Goal: Task Accomplishment & Management: Manage account settings

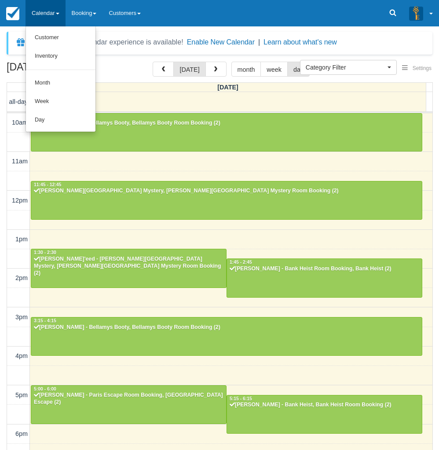
select select
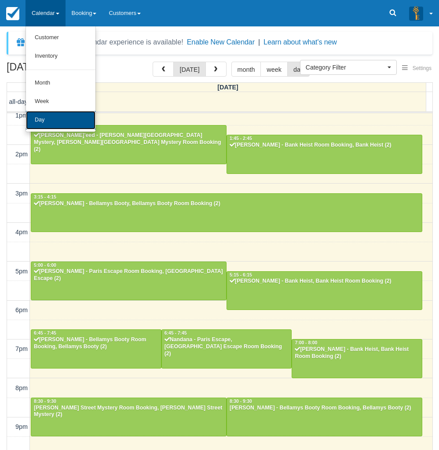
click at [50, 117] on link "Day" at bounding box center [61, 120] width 70 height 18
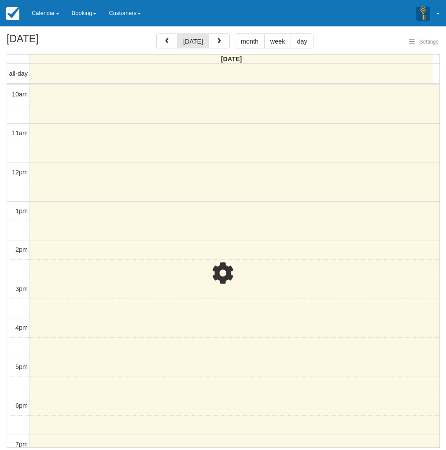
select select
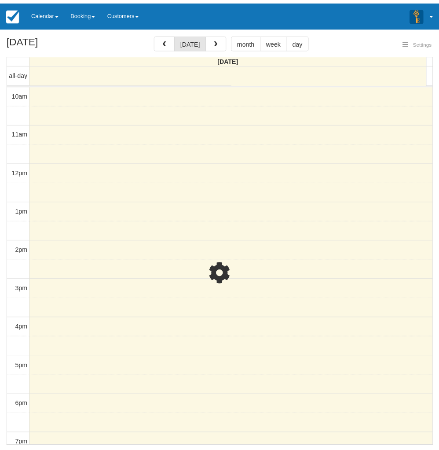
scroll to position [124, 0]
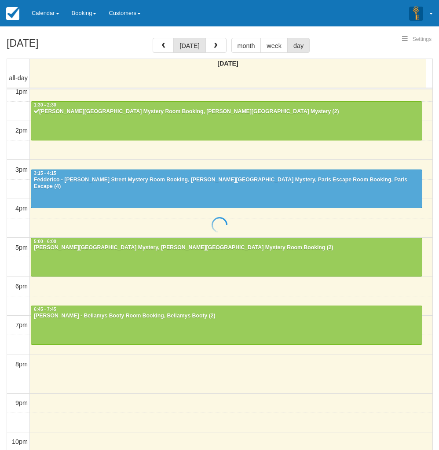
select select
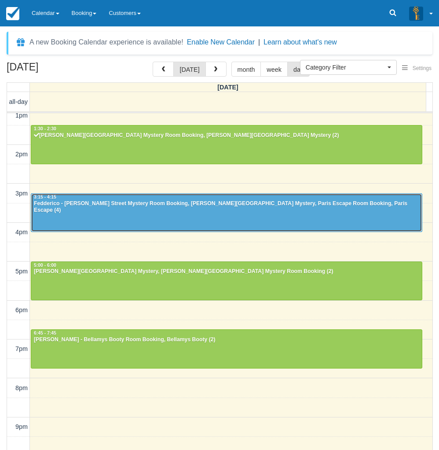
click at [94, 207] on div at bounding box center [226, 213] width 391 height 38
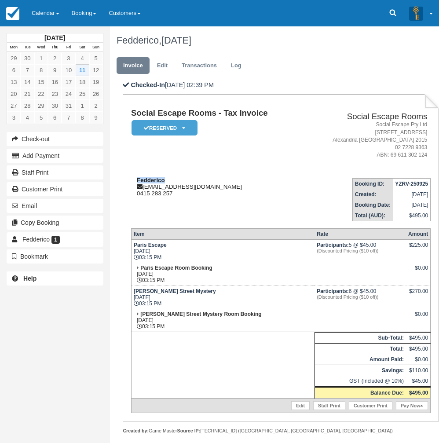
drag, startPoint x: 170, startPoint y: 180, endPoint x: 136, endPoint y: 180, distance: 33.0
click at [136, 180] on div "Fedderico fed@studiodgroup.com.au 0415 283 257" at bounding box center [217, 187] width 172 height 20
copy strong "Fedderico"
click at [45, 13] on link "Calendar" at bounding box center [46, 13] width 40 height 26
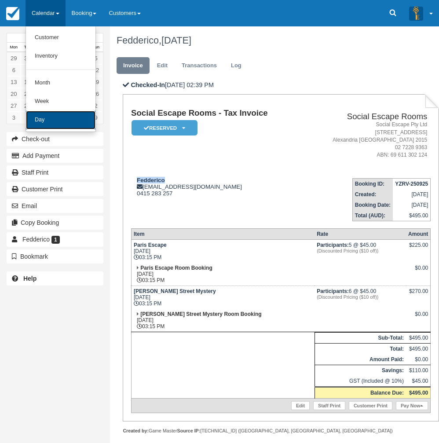
click at [55, 126] on link "Day" at bounding box center [61, 120] width 70 height 18
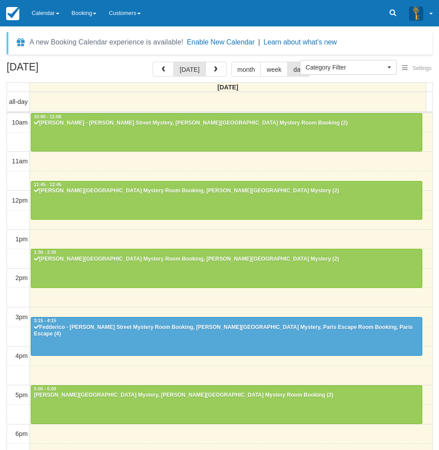
select select
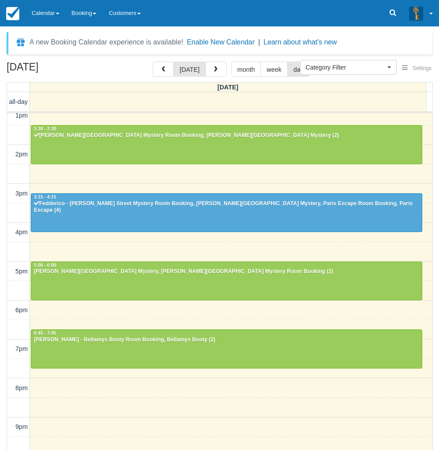
click at [46, 20] on link "Calendar" at bounding box center [46, 13] width 40 height 26
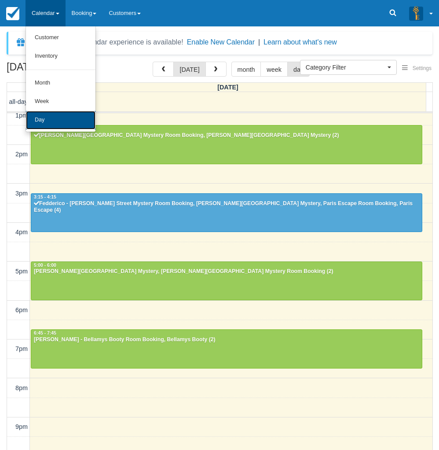
click at [33, 123] on link "Day" at bounding box center [61, 120] width 70 height 18
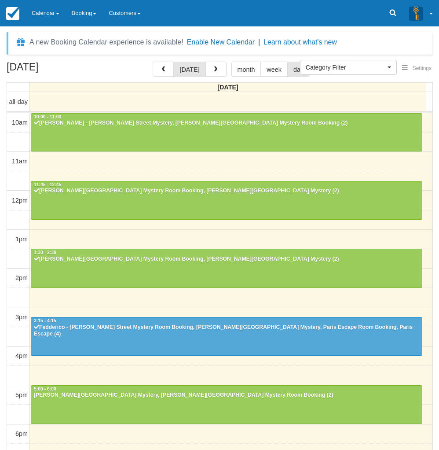
select select
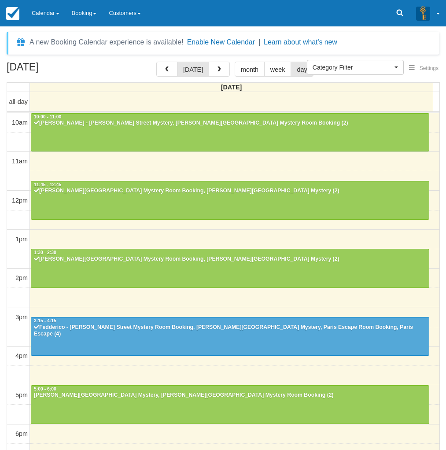
select select
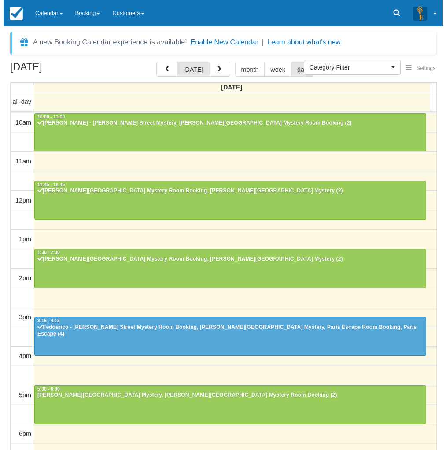
scroll to position [124, 0]
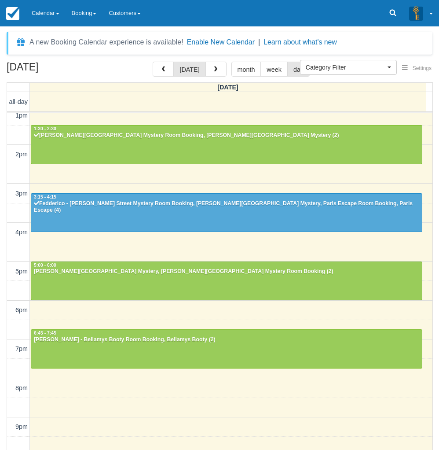
click at [421, 203] on td at bounding box center [231, 193] width 403 height 19
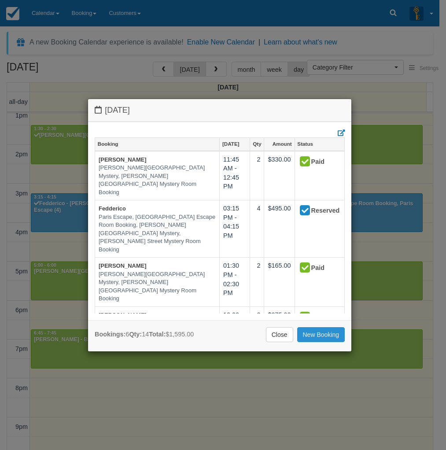
click at [318, 336] on link "New Booking" at bounding box center [321, 334] width 48 height 15
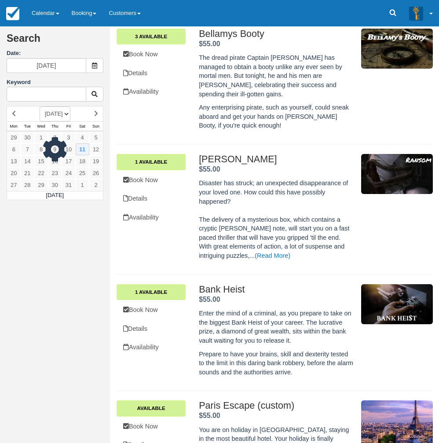
scroll to position [440, 0]
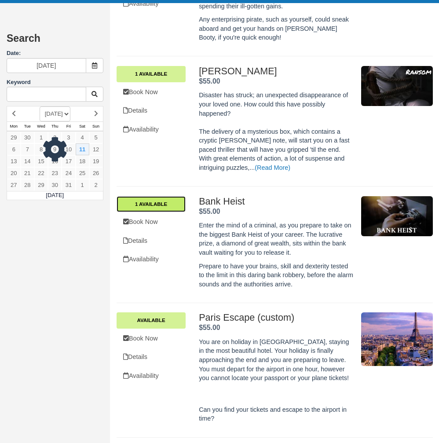
click at [164, 196] on link "1 Available" at bounding box center [151, 204] width 69 height 16
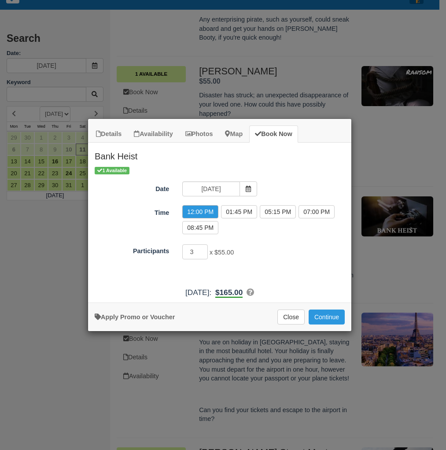
click at [255, 226] on div "10:15 AM 12:00 PM 01:45 PM 03:30 PM 05:15 PM 07:00 PM 08:45 PM" at bounding box center [264, 221] width 176 height 32
click at [243, 242] on div "1 Available Date 11/10/2025 Time 10:15 AM 12:00 PM 01:45 PM 03:30 PM 05:15 PM 0…" at bounding box center [219, 224] width 263 height 117
click at [266, 247] on div "3 x $55.00 Minimum of 2Maximum of 8" at bounding box center [253, 252] width 154 height 17
click at [289, 324] on button "Close" at bounding box center [290, 317] width 27 height 15
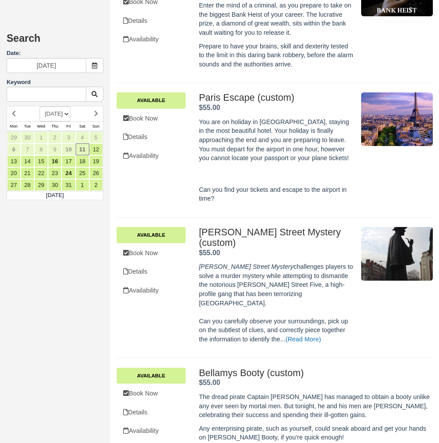
scroll to position [881, 0]
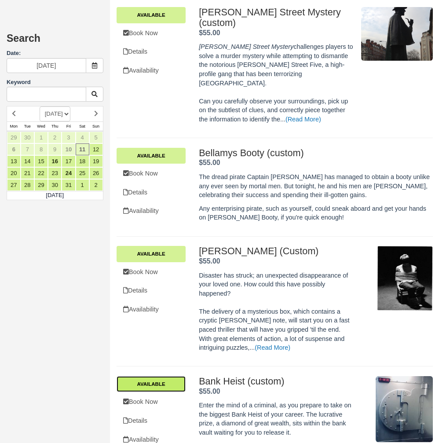
click at [173, 376] on link "Available" at bounding box center [151, 384] width 69 height 16
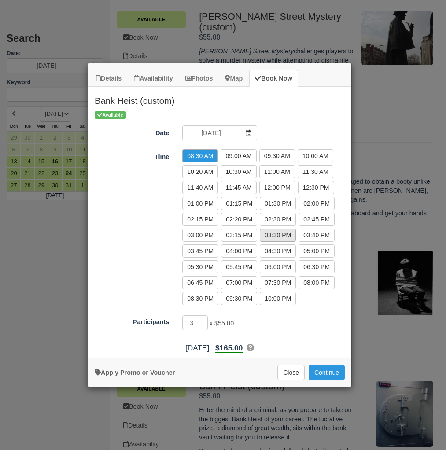
click at [281, 235] on label "03:30 PM" at bounding box center [278, 235] width 36 height 13
radio input "true"
click at [319, 369] on button "Continue" at bounding box center [327, 372] width 36 height 15
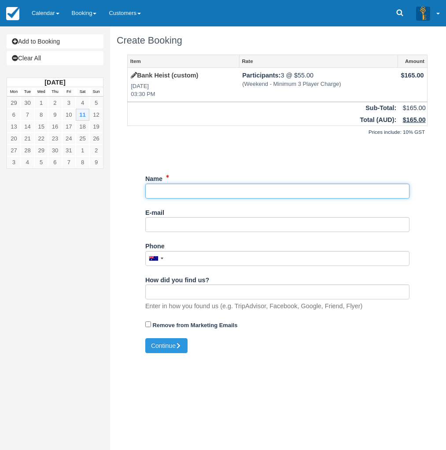
click at [192, 190] on input "Name" at bounding box center [277, 191] width 264 height 15
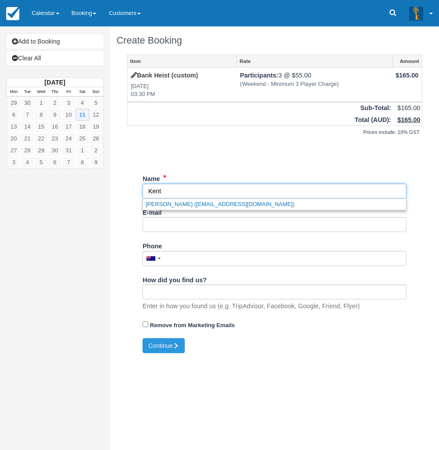
type input "Kent"
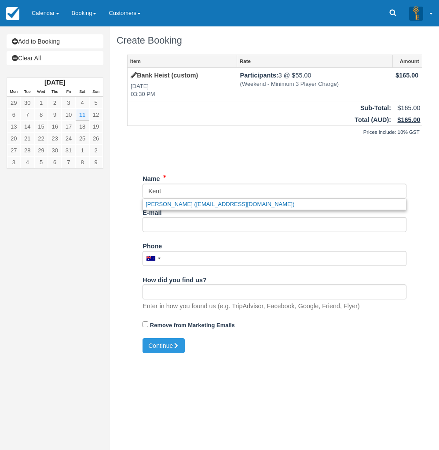
click at [192, 128] on div "Prices include: 10% GST" at bounding box center [274, 132] width 295 height 12
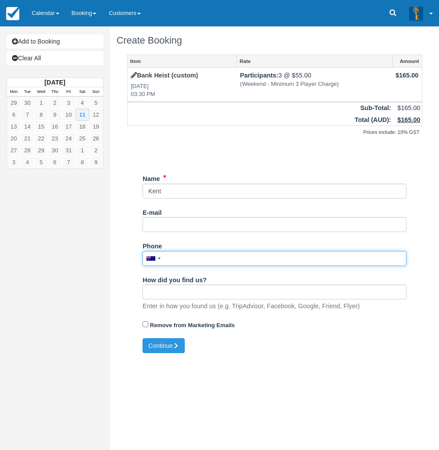
click at [190, 258] on input "Phone" at bounding box center [275, 258] width 264 height 15
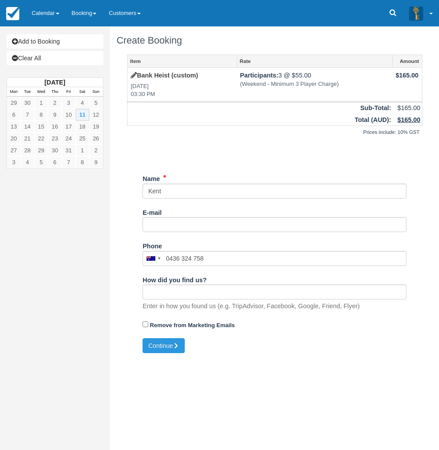
click at [26, 320] on div "Add to Booking Clear All October 2025 Mon Tue Wed Thu Fri Sat Sun 29 30 1 2 3 4…" at bounding box center [55, 225] width 110 height 450
click at [170, 350] on button "Continue" at bounding box center [164, 345] width 42 height 15
type input "+61436324758"
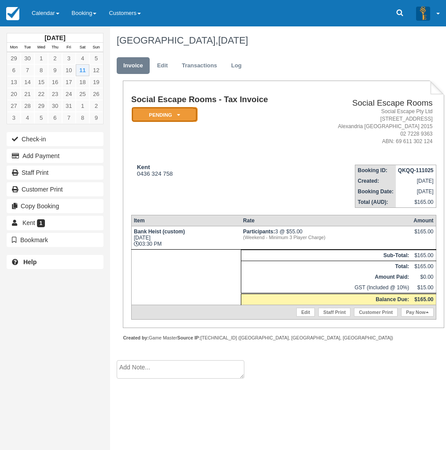
click at [170, 112] on em "Pending" at bounding box center [165, 114] width 66 height 15
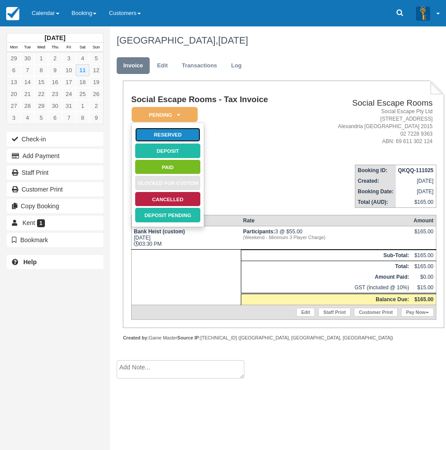
click at [171, 134] on link "Reserved" at bounding box center [168, 134] width 66 height 15
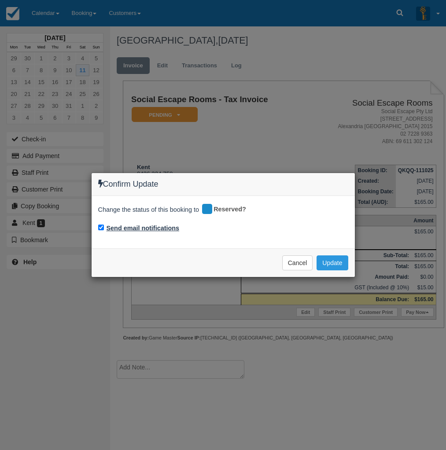
click at [158, 229] on label "Send email notifications" at bounding box center [143, 228] width 73 height 9
click at [104, 229] on input "Send email notifications" at bounding box center [101, 228] width 6 height 6
checkbox input "false"
click at [328, 260] on button "Update" at bounding box center [332, 262] width 31 height 15
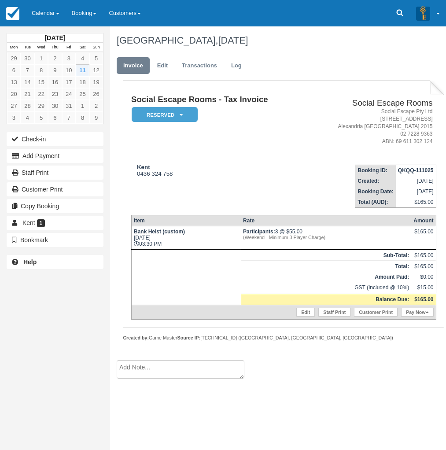
click at [306, 209] on div "Social Escape Rooms - Tax Invoice Reserved   Pending Deposit Paid Blocked for C…" at bounding box center [283, 207] width 305 height 225
click at [230, 189] on td "Kent 0436 324 758" at bounding box center [218, 183] width 175 height 50
click at [37, 15] on link "Calendar" at bounding box center [46, 13] width 40 height 26
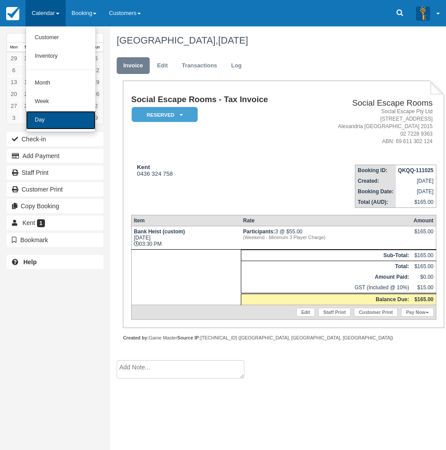
click at [50, 119] on link "Day" at bounding box center [61, 120] width 70 height 18
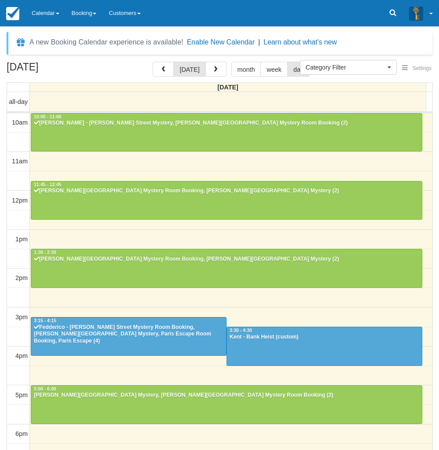
select select
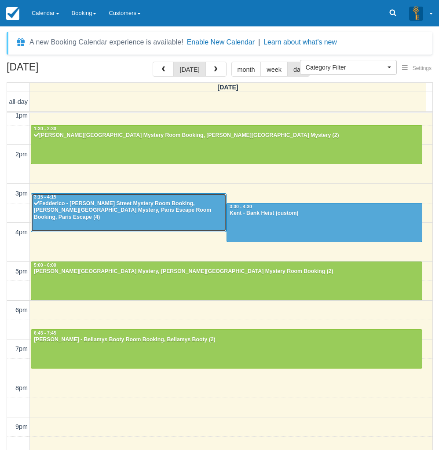
click at [149, 206] on div "Fedderico - Baker Street Mystery Room Booking, Baker Street Mystery, Paris Esca…" at bounding box center [128, 210] width 191 height 21
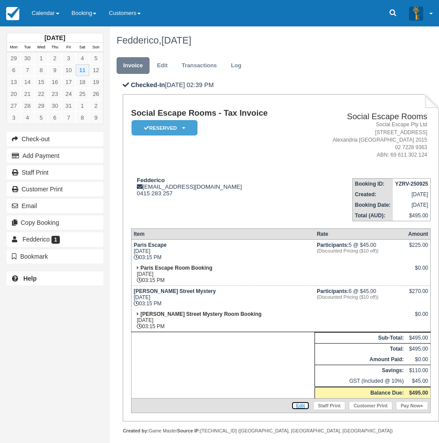
click at [299, 407] on link "Edit" at bounding box center [300, 406] width 18 height 9
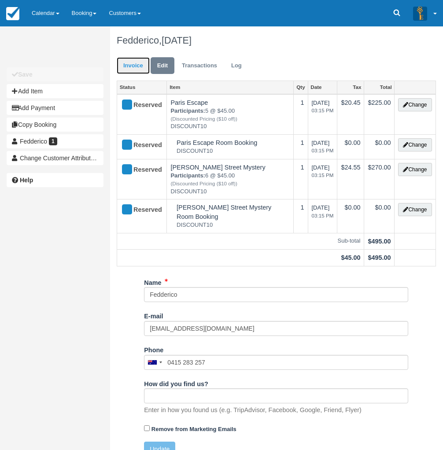
click at [136, 66] on link "Invoice" at bounding box center [133, 65] width 33 height 17
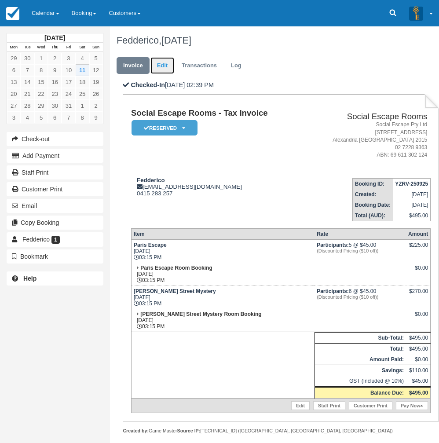
click at [163, 59] on link "Edit" at bounding box center [163, 65] width 24 height 17
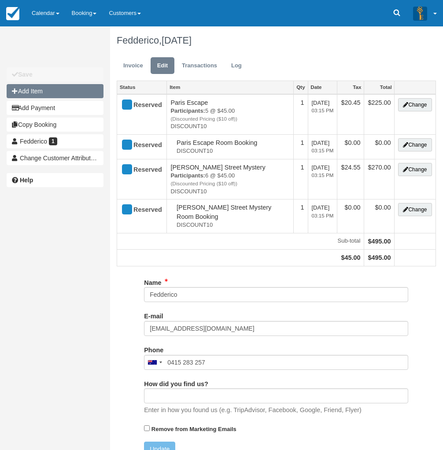
click at [81, 87] on button "Add Item" at bounding box center [55, 91] width 97 height 14
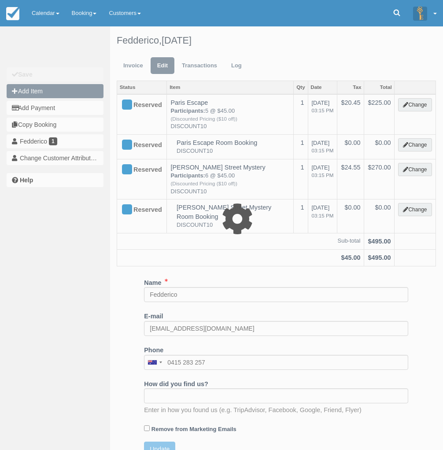
type input "0.00"
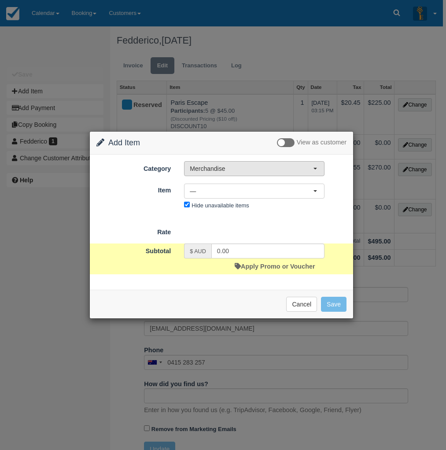
click at [205, 169] on span "Merchandise" at bounding box center [251, 168] width 123 height 9
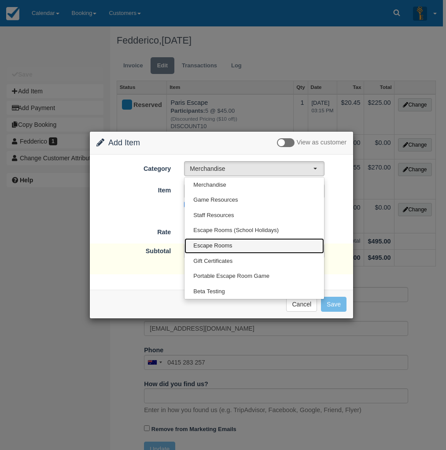
click at [220, 243] on span "Escape Rooms" at bounding box center [212, 246] width 39 height 8
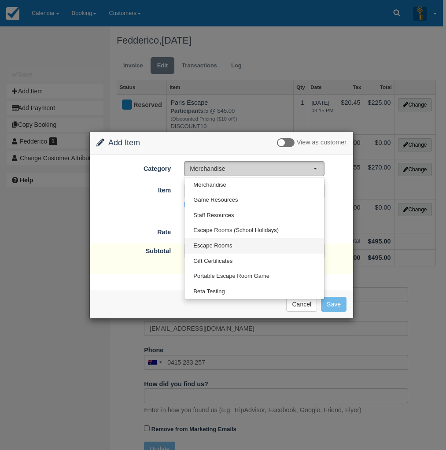
select select "2"
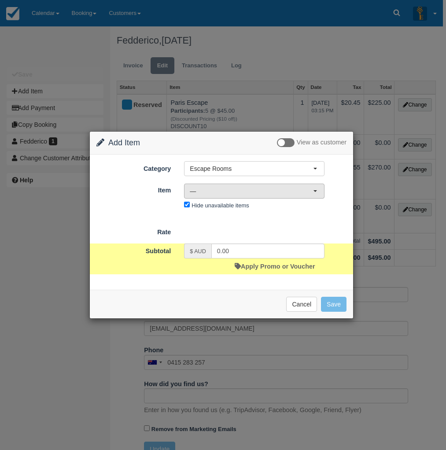
click at [217, 192] on span "—" at bounding box center [251, 191] width 123 height 9
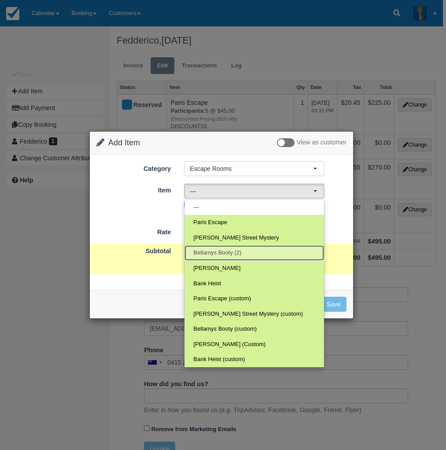
click at [222, 251] on span "Bellamys Booty (2)" at bounding box center [217, 253] width 48 height 8
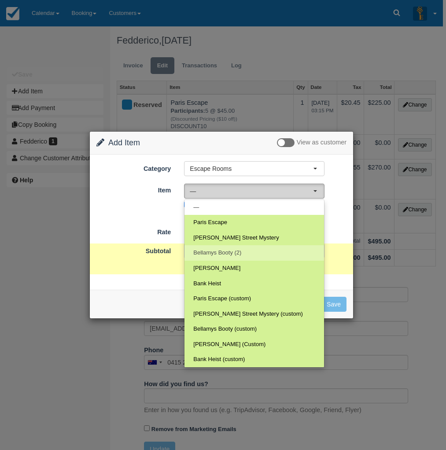
select select "69"
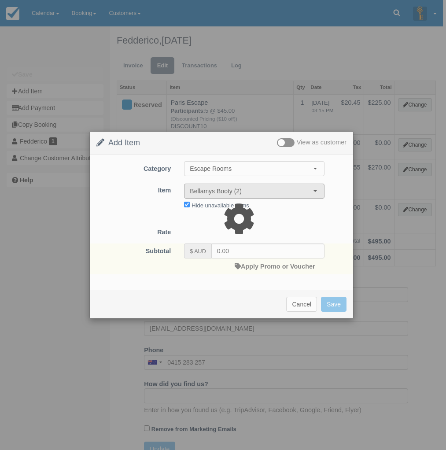
type input "165.00"
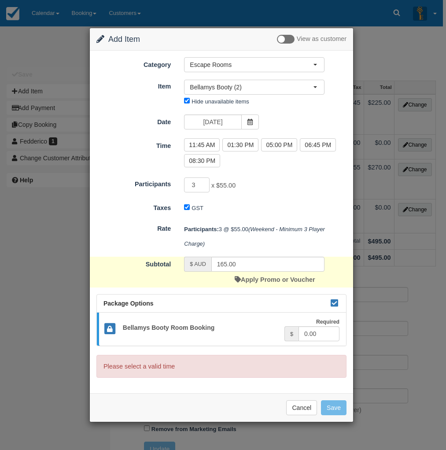
click at [258, 174] on form "Category Escape Rooms Merchandise Game Resources Staff Resources Escape Rooms (…" at bounding box center [221, 217] width 250 height 321
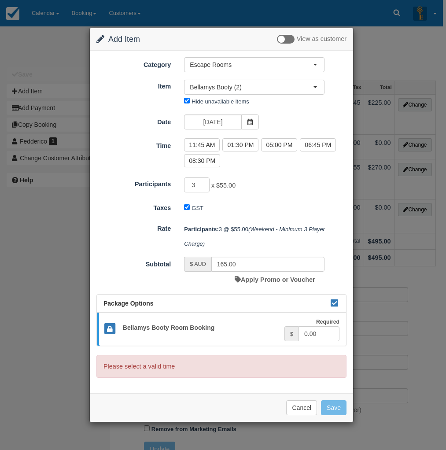
click at [254, 195] on form "Category Escape Rooms Merchandise Game Resources Staff Resources Escape Rooms (…" at bounding box center [221, 217] width 250 height 321
click at [251, 185] on div "3 x $55.00 Minimum of 2Maximum of 8" at bounding box center [254, 185] width 154 height 17
click at [240, 144] on label "01:30 PM" at bounding box center [240, 144] width 36 height 13
radio input "true"
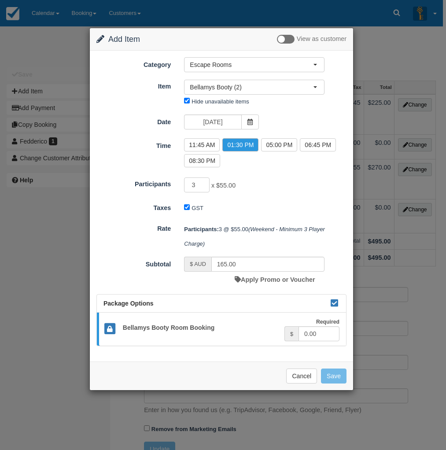
click at [253, 187] on div "3 x $55.00 Minimum of 2Maximum of 8" at bounding box center [254, 185] width 154 height 17
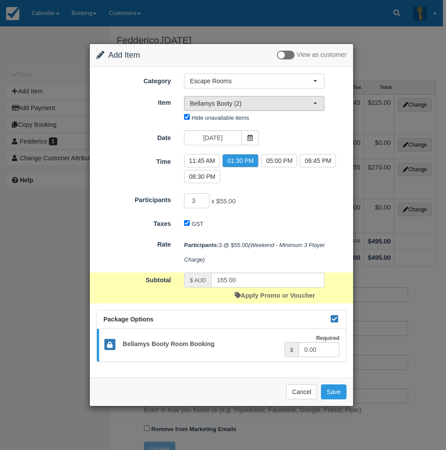
click at [245, 101] on span "Bellamys Booty (2)" at bounding box center [251, 103] width 123 height 9
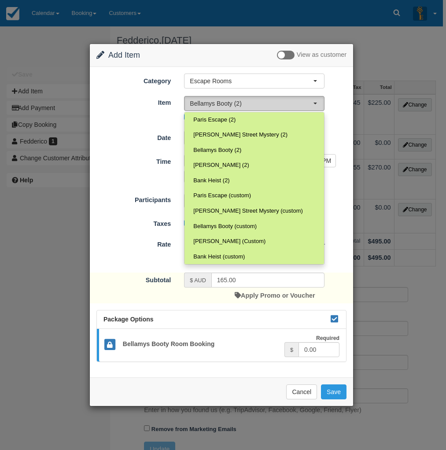
click at [245, 101] on span "Bellamys Booty (2)" at bounding box center [251, 103] width 123 height 9
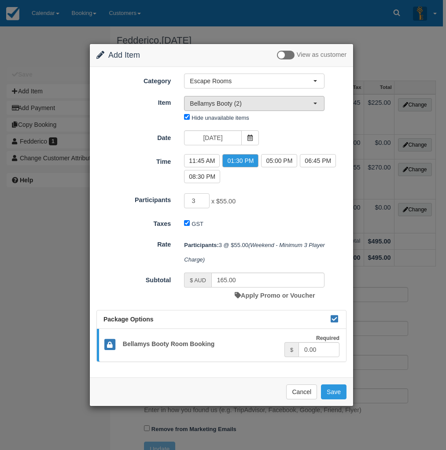
click at [245, 101] on span "Bellamys Booty (2)" at bounding box center [251, 103] width 123 height 9
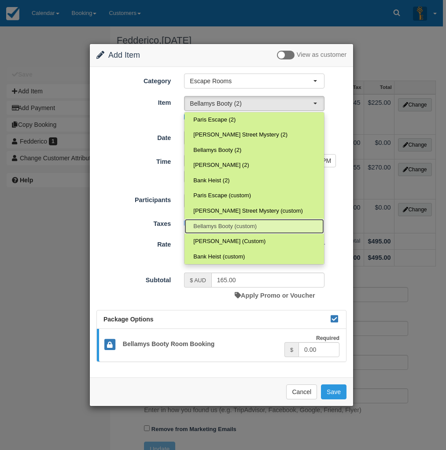
click at [242, 229] on span "Bellamys Booty (custom)" at bounding box center [224, 226] width 63 height 8
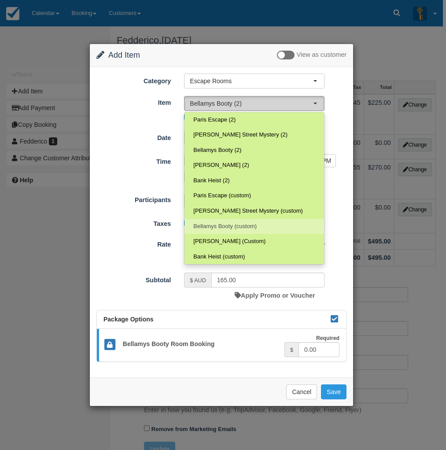
select select "71"
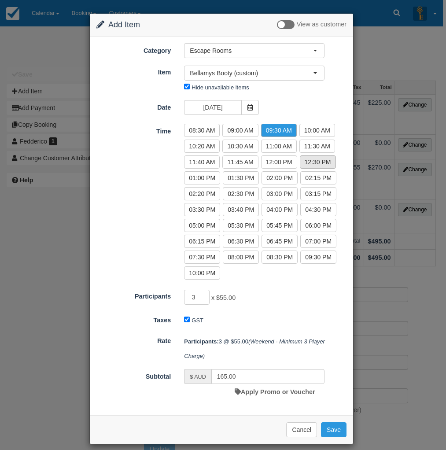
click at [313, 163] on label "12:30 PM" at bounding box center [318, 161] width 36 height 13
radio input "true"
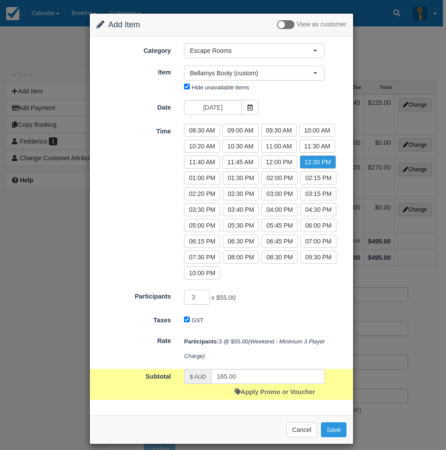
click at [244, 182] on label "01:30 PM" at bounding box center [241, 177] width 36 height 13
radio input "true"
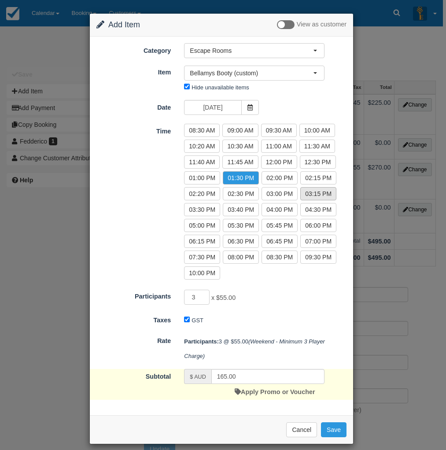
click at [313, 195] on label "03:15 PM" at bounding box center [318, 193] width 36 height 13
radio input "true"
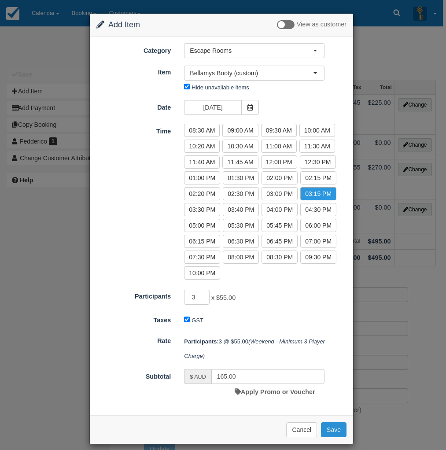
click at [334, 429] on button "Save" at bounding box center [334, 429] width 26 height 15
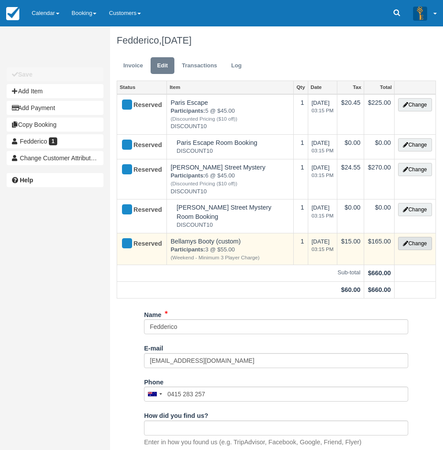
click at [412, 245] on button "Change" at bounding box center [414, 243] width 33 height 13
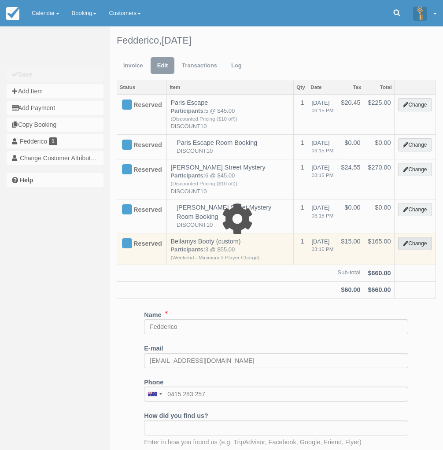
select select "2"
type input "165.00"
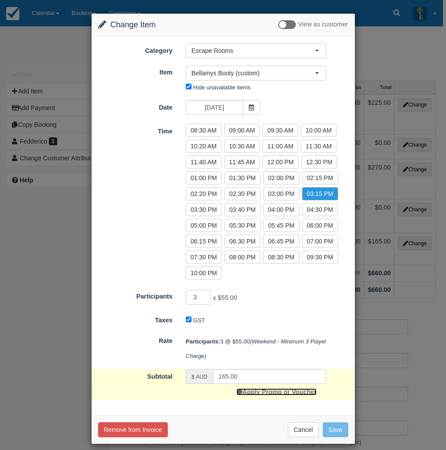
click at [257, 393] on link "Apply Promo or Voucher" at bounding box center [276, 391] width 80 height 7
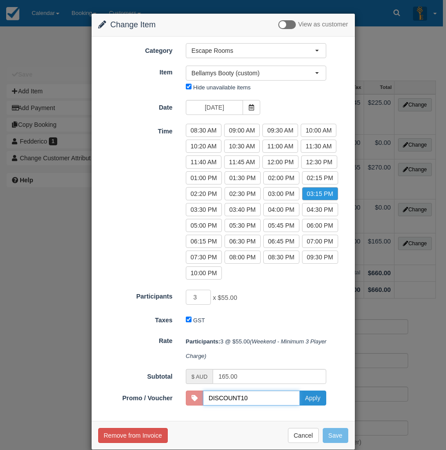
type input "DISCOUNT10"
click at [318, 397] on button "Apply" at bounding box center [312, 398] width 27 height 15
type input "135.00"
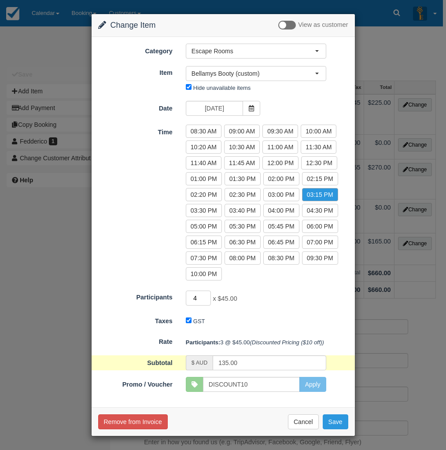
type input "4"
click at [205, 296] on input "4" at bounding box center [199, 298] width 26 height 15
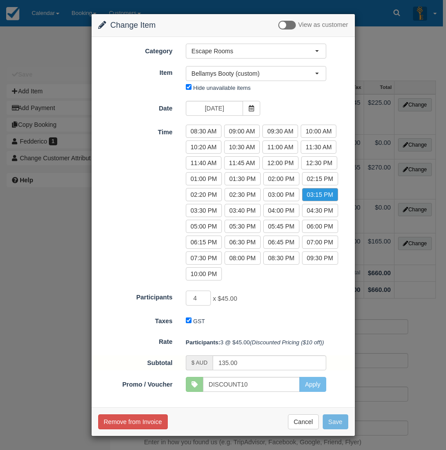
type input "180.00"
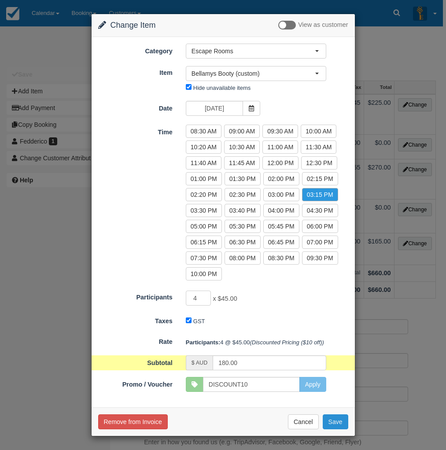
click at [334, 422] on button "Save" at bounding box center [336, 421] width 26 height 15
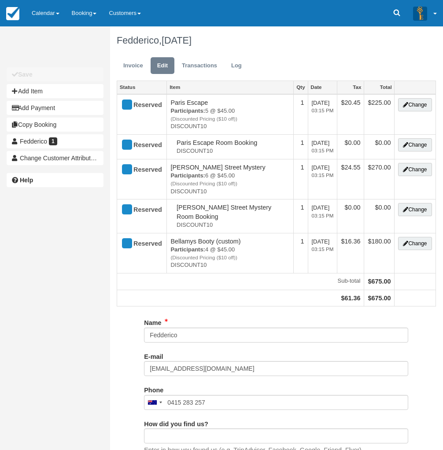
click at [52, 21] on link "Calendar" at bounding box center [46, 13] width 40 height 26
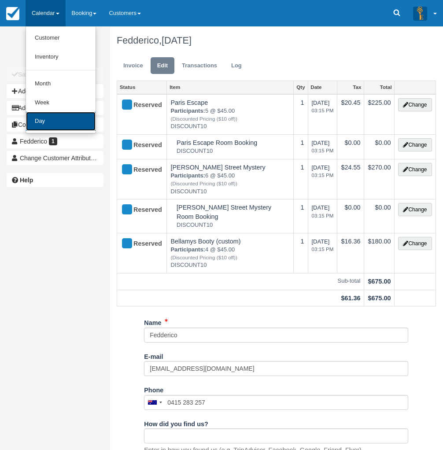
click at [60, 127] on link "Day" at bounding box center [61, 121] width 70 height 19
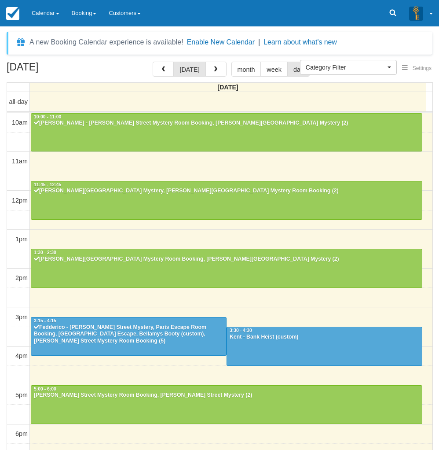
select select
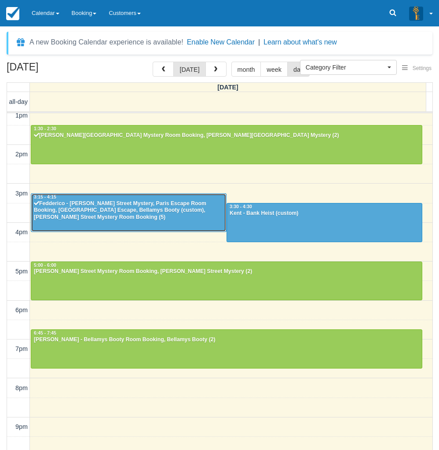
click at [156, 209] on div "Fedderico - [PERSON_NAME] Street Mystery, Paris Escape Room Booking, [GEOGRAPHI…" at bounding box center [128, 210] width 191 height 21
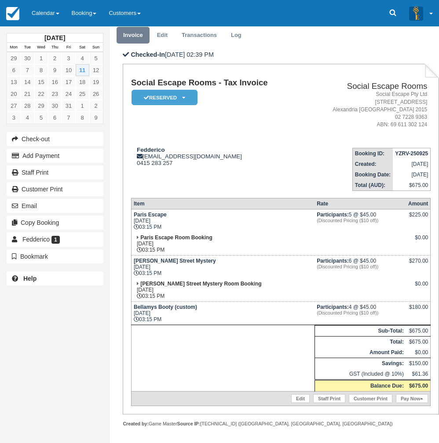
scroll to position [44, 0]
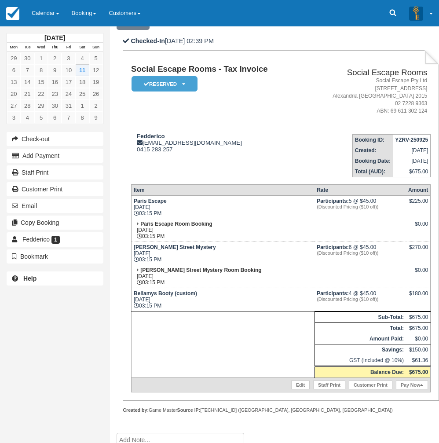
click at [258, 166] on td "Fedderico [EMAIL_ADDRESS][DOMAIN_NAME] 0415 283 257" at bounding box center [217, 152] width 172 height 50
click at [55, 20] on link "Calendar" at bounding box center [46, 13] width 40 height 26
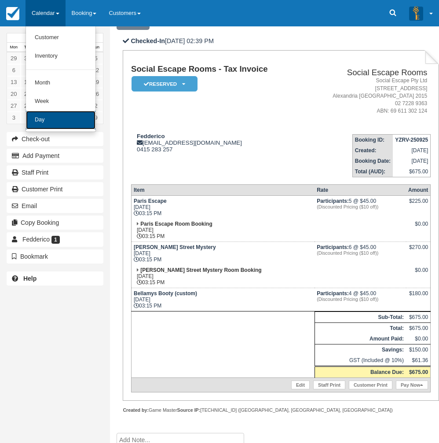
click at [55, 126] on link "Day" at bounding box center [61, 120] width 70 height 18
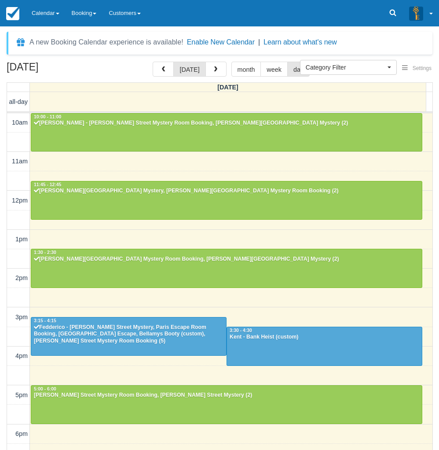
select select
